Goal: Task Accomplishment & Management: Manage account settings

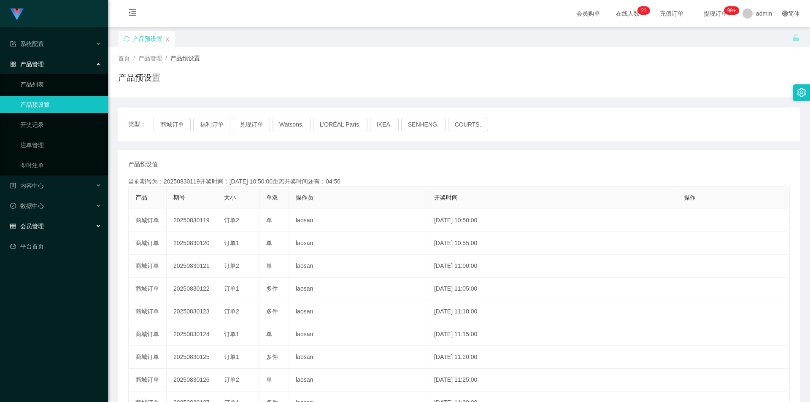
click at [60, 231] on div "会员管理" at bounding box center [54, 226] width 108 height 17
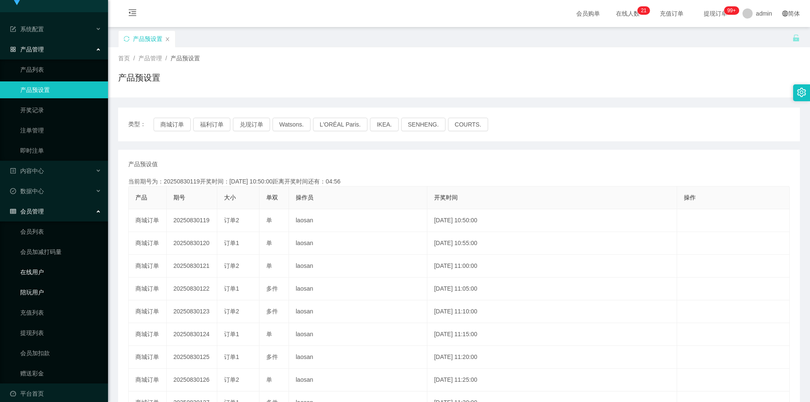
scroll to position [23, 0]
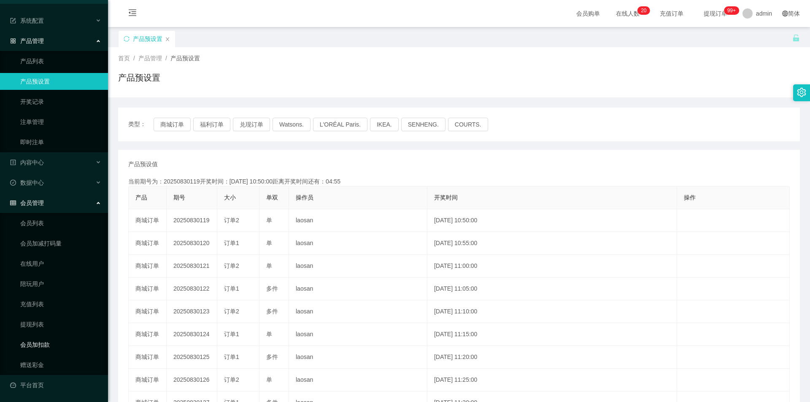
click at [46, 341] on link "会员加扣款" at bounding box center [60, 344] width 81 height 17
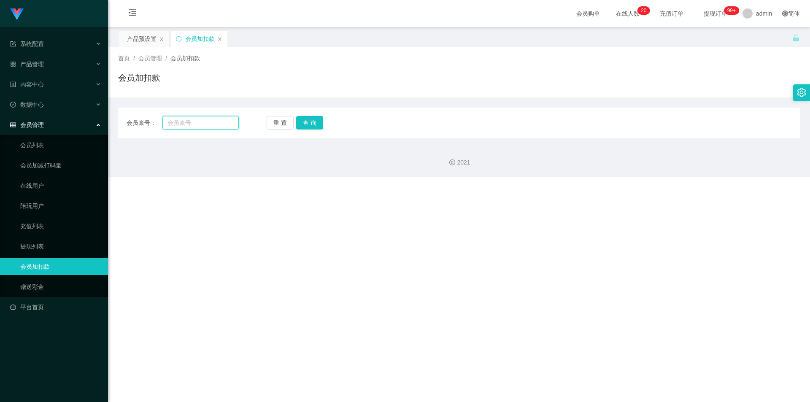
click at [190, 122] on input "text" at bounding box center [200, 123] width 76 height 14
paste input "Happy888"
type input "Happy888"
click at [317, 119] on button "查 询" at bounding box center [309, 123] width 27 height 14
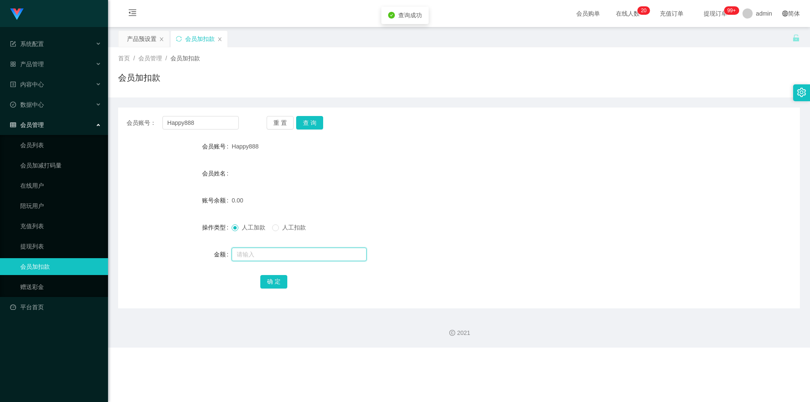
click at [276, 256] on input "text" at bounding box center [299, 255] width 135 height 14
type input "500"
click at [277, 282] on button "确 定" at bounding box center [273, 282] width 27 height 14
click at [41, 65] on span "产品管理" at bounding box center [27, 64] width 34 height 7
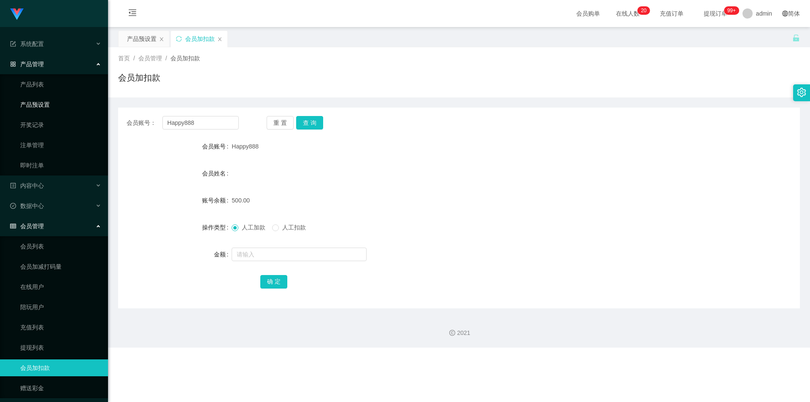
click at [45, 100] on link "产品预设置" at bounding box center [60, 104] width 81 height 17
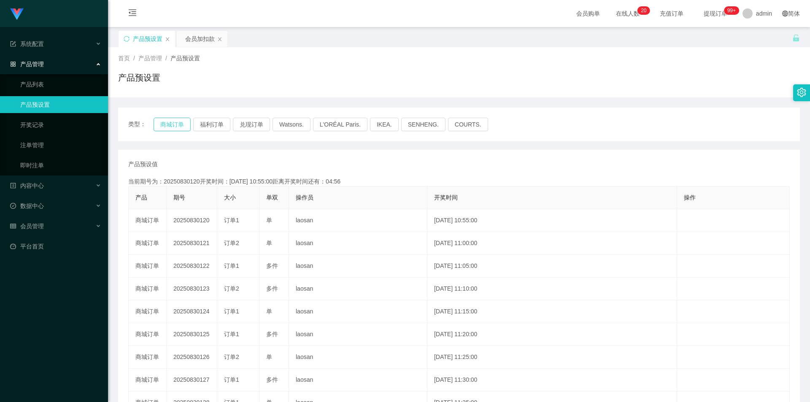
click at [181, 122] on button "商城订单" at bounding box center [172, 125] width 37 height 14
click at [41, 141] on link "注单管理" at bounding box center [60, 145] width 81 height 17
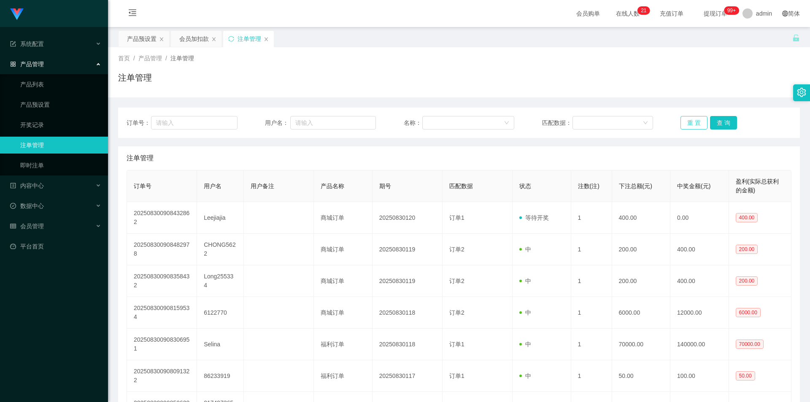
click at [687, 118] on button "重 置" at bounding box center [694, 123] width 27 height 14
click at [687, 119] on button "重 置" at bounding box center [694, 123] width 27 height 14
click at [687, 123] on button "重 置" at bounding box center [694, 123] width 27 height 14
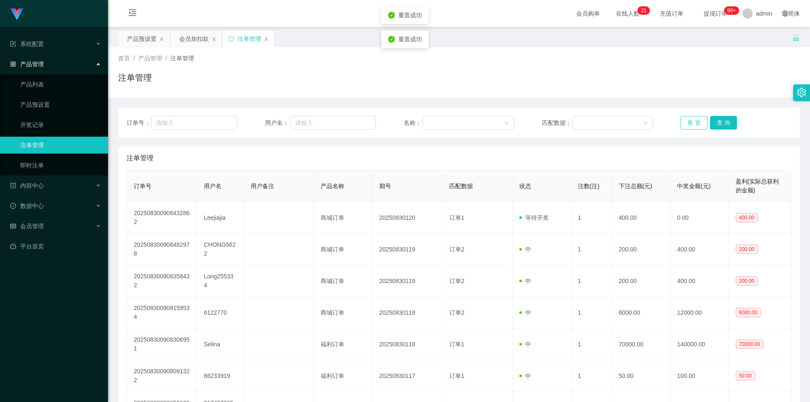
click at [687, 123] on button "重 置" at bounding box center [694, 123] width 27 height 14
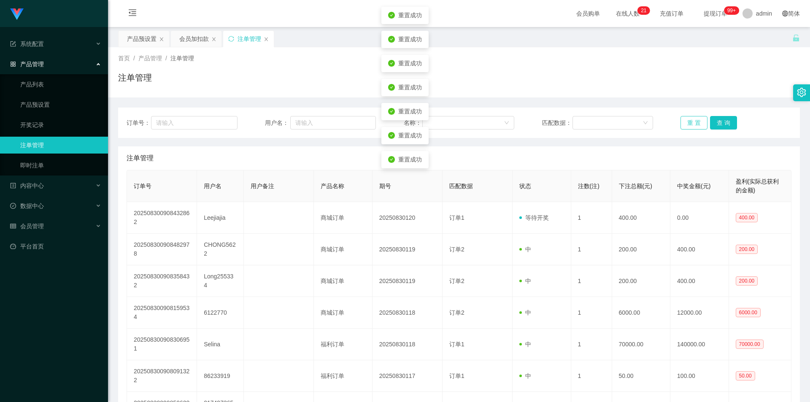
click at [687, 123] on button "重 置" at bounding box center [694, 123] width 27 height 14
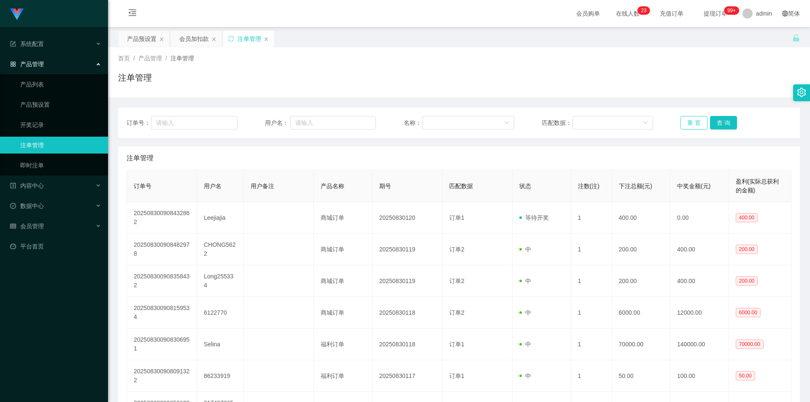
click at [685, 121] on button "重 置" at bounding box center [694, 123] width 27 height 14
